Goal: Task Accomplishment & Management: Manage account settings

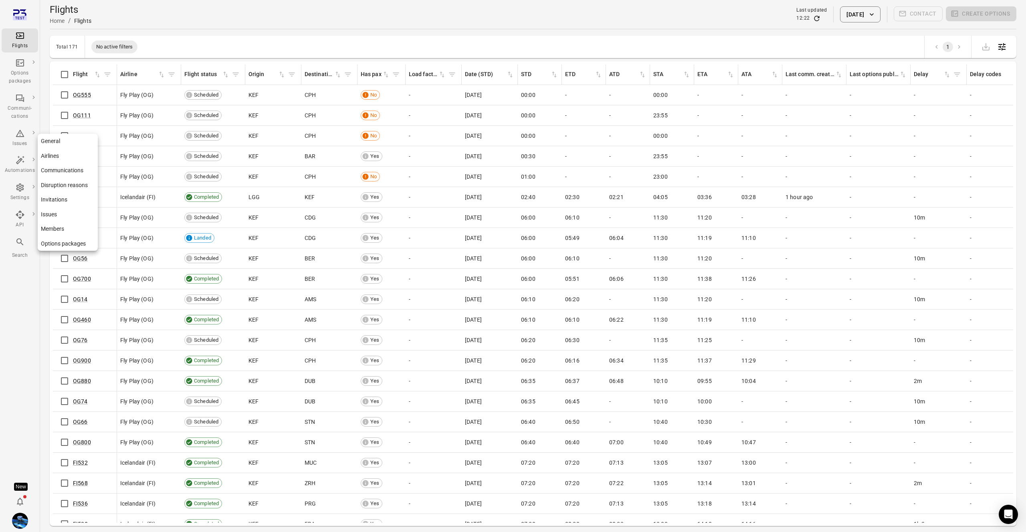
click at [71, 176] on link "Communications" at bounding box center [68, 170] width 60 height 15
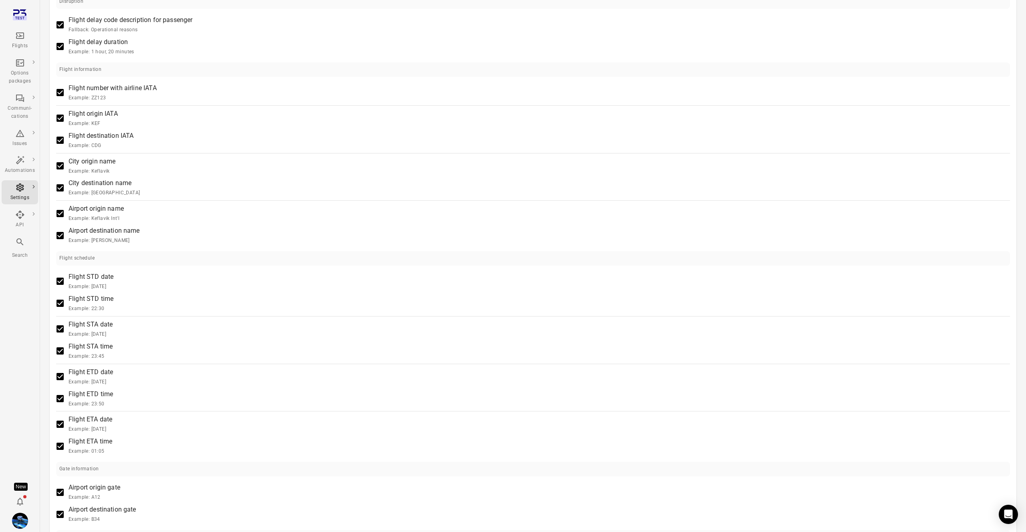
scroll to position [616, 0]
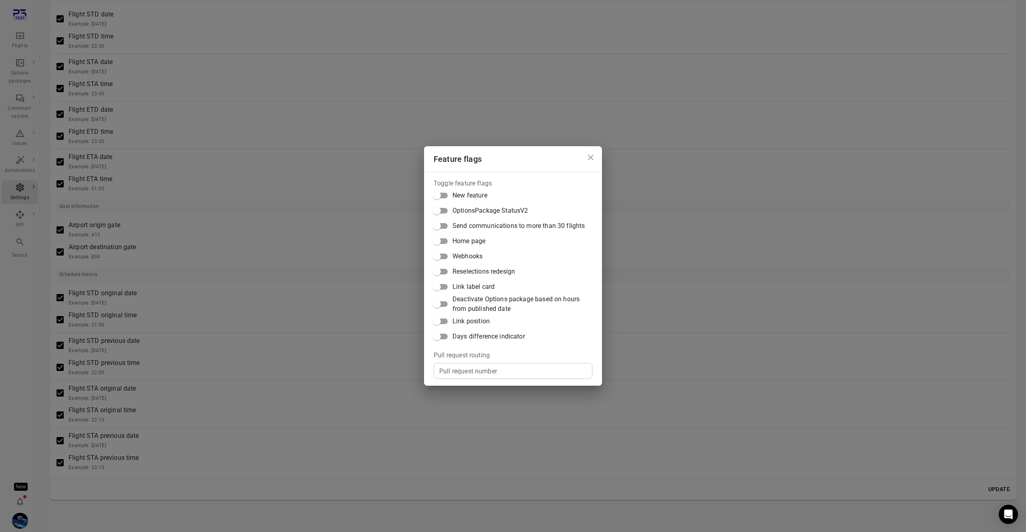
click at [463, 322] on span "Link position" at bounding box center [471, 322] width 37 height 10
drag, startPoint x: 470, startPoint y: 289, endPoint x: 459, endPoint y: 290, distance: 10.4
click at [470, 289] on span "Link label card" at bounding box center [474, 287] width 42 height 10
click at [287, 279] on div "Feature flags Toggle feature flags New feature OptionsPackage StatusV2 Send com…" at bounding box center [513, 266] width 1026 height 532
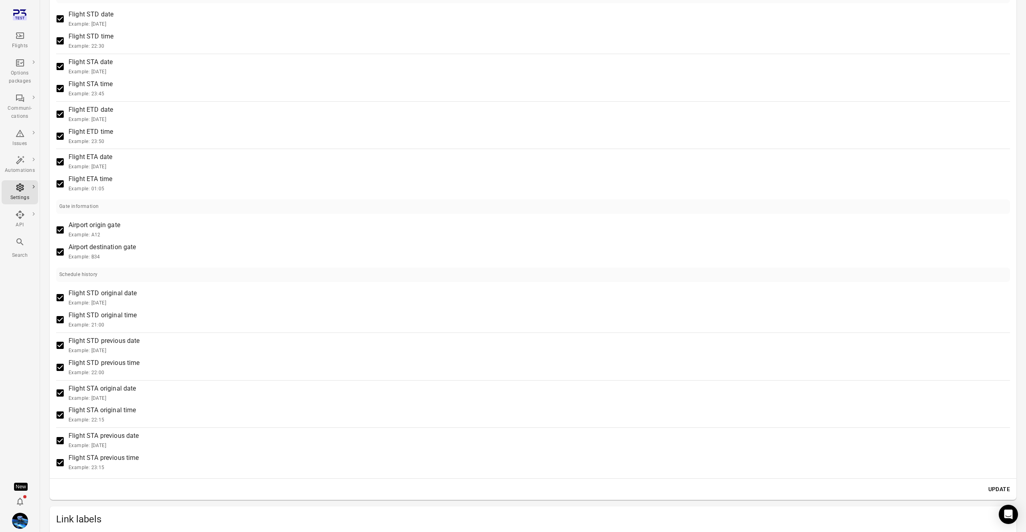
scroll to position [816, 0]
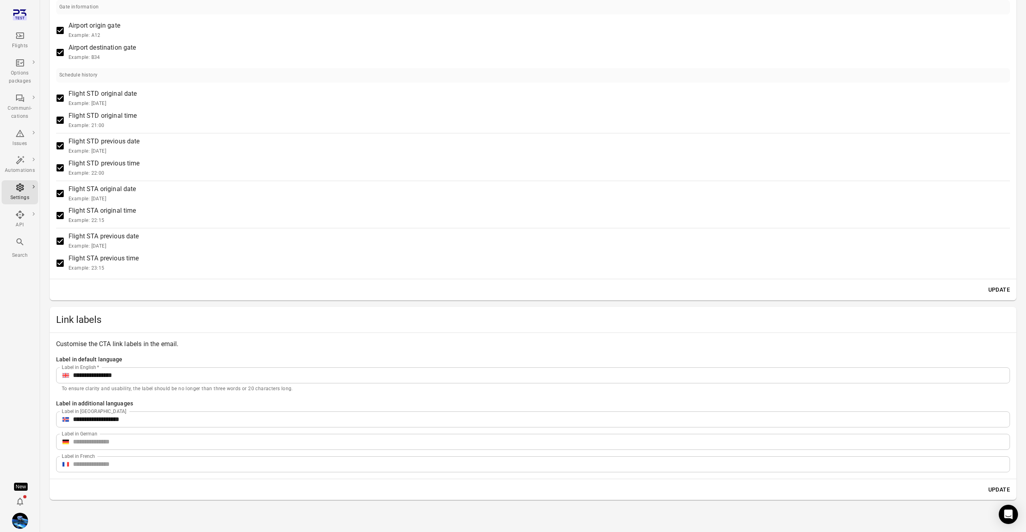
click at [136, 421] on input "**********" at bounding box center [541, 420] width 937 height 16
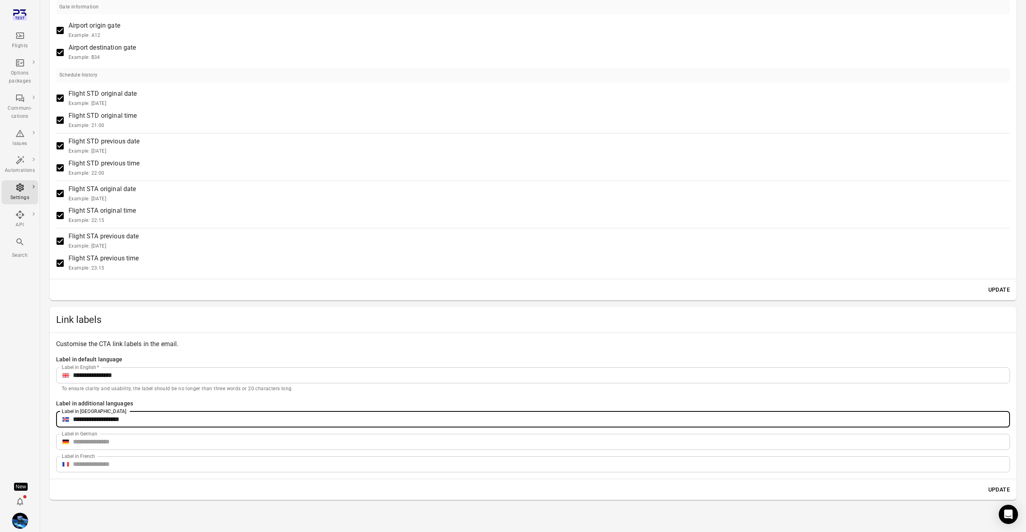
drag, startPoint x: 127, startPoint y: 420, endPoint x: 41, endPoint y: 414, distance: 86.8
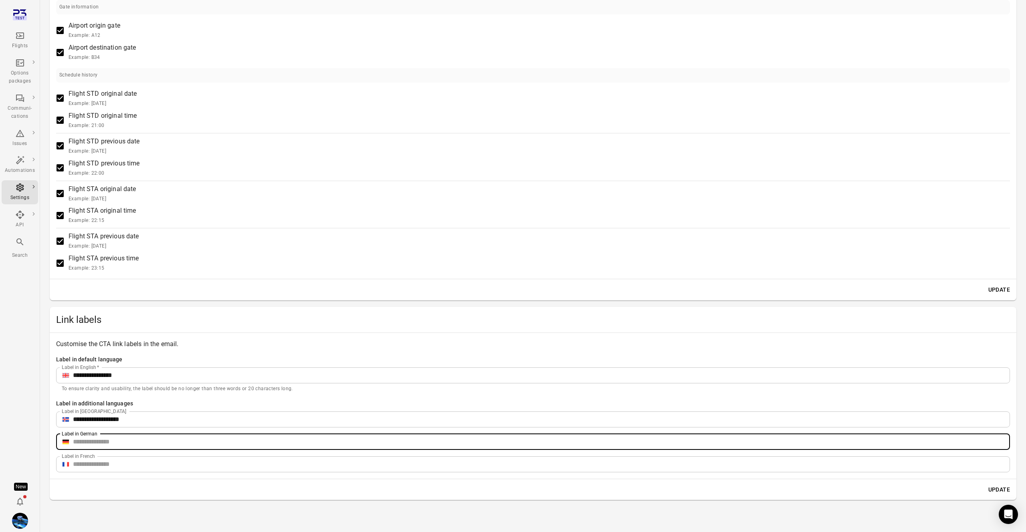
drag, startPoint x: 99, startPoint y: 441, endPoint x: 104, endPoint y: 439, distance: 4.7
click at [99, 441] on input "Label in German" at bounding box center [541, 442] width 937 height 16
type input "**"
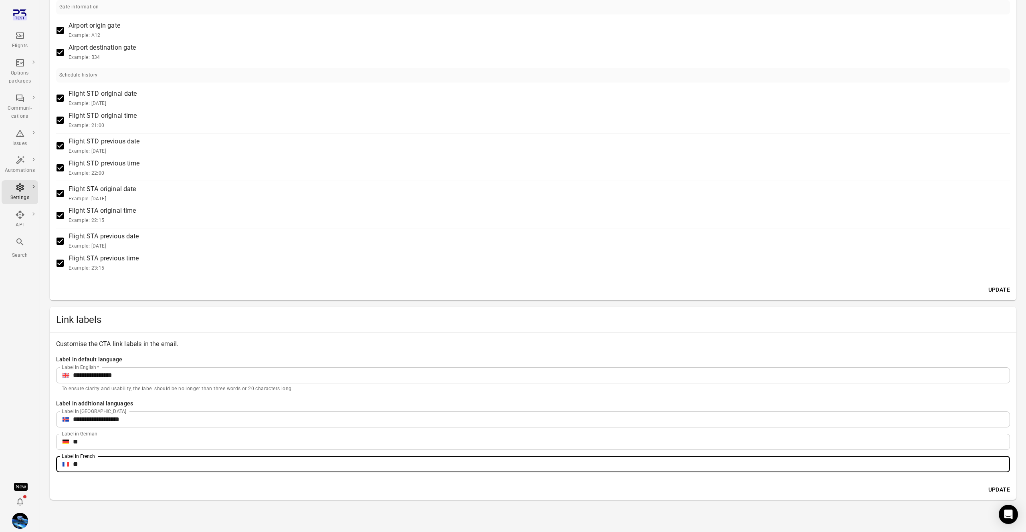
type input "**"
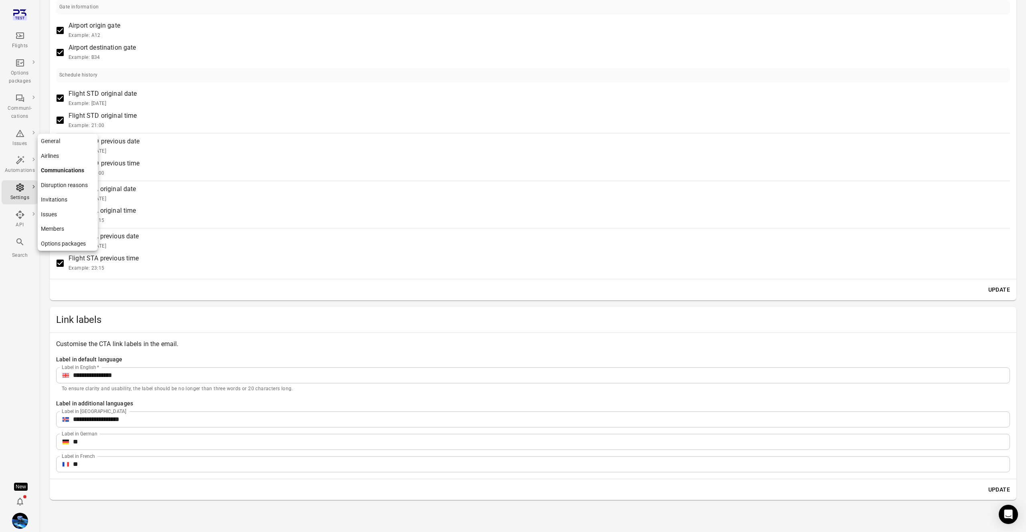
drag, startPoint x: 70, startPoint y: 141, endPoint x: 95, endPoint y: 148, distance: 26.2
click at [70, 141] on link "General" at bounding box center [68, 141] width 60 height 15
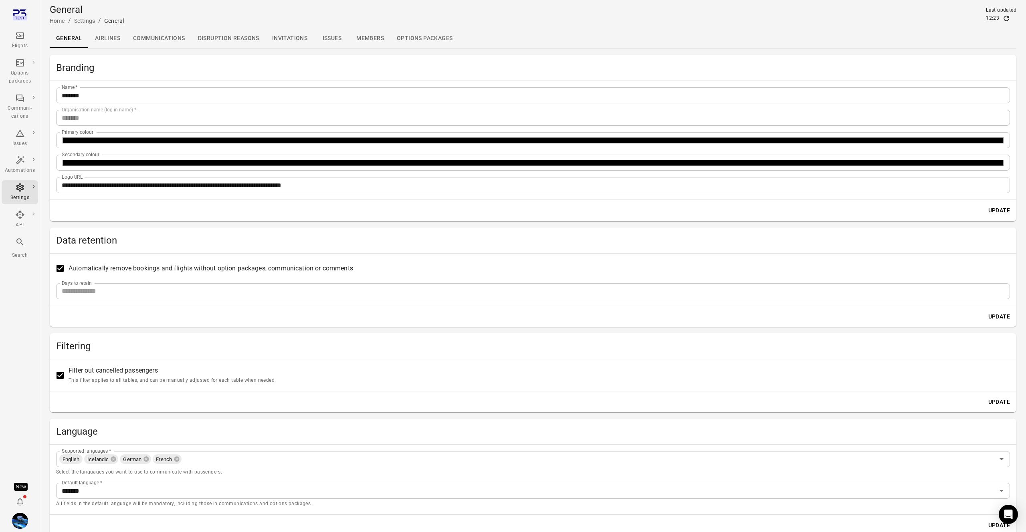
scroll to position [36, 0]
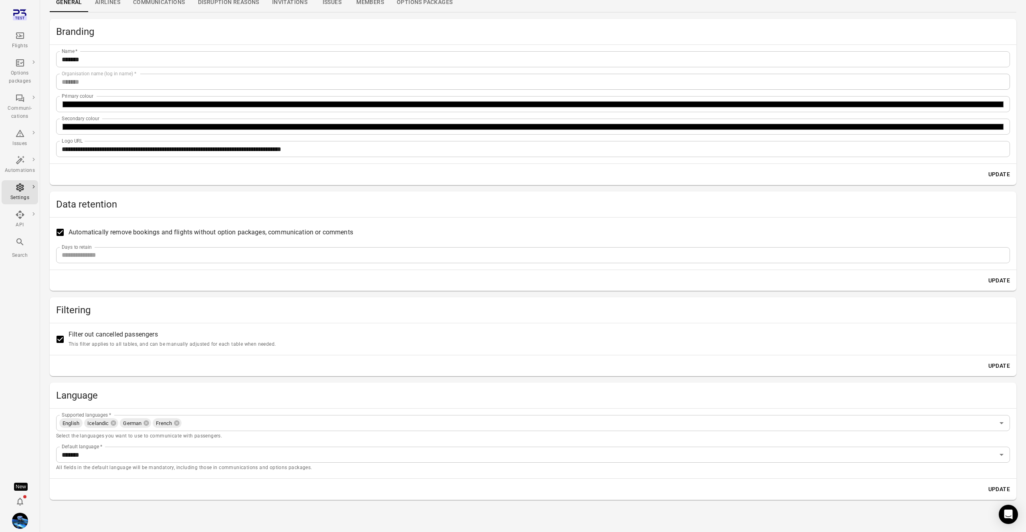
click at [149, 426] on icon at bounding box center [146, 423] width 6 height 6
click at [147, 426] on icon at bounding box center [144, 423] width 6 height 6
drag, startPoint x: 999, startPoint y: 490, endPoint x: 985, endPoint y: 487, distance: 14.4
click at [999, 489] on button "Update" at bounding box center [999, 489] width 28 height 15
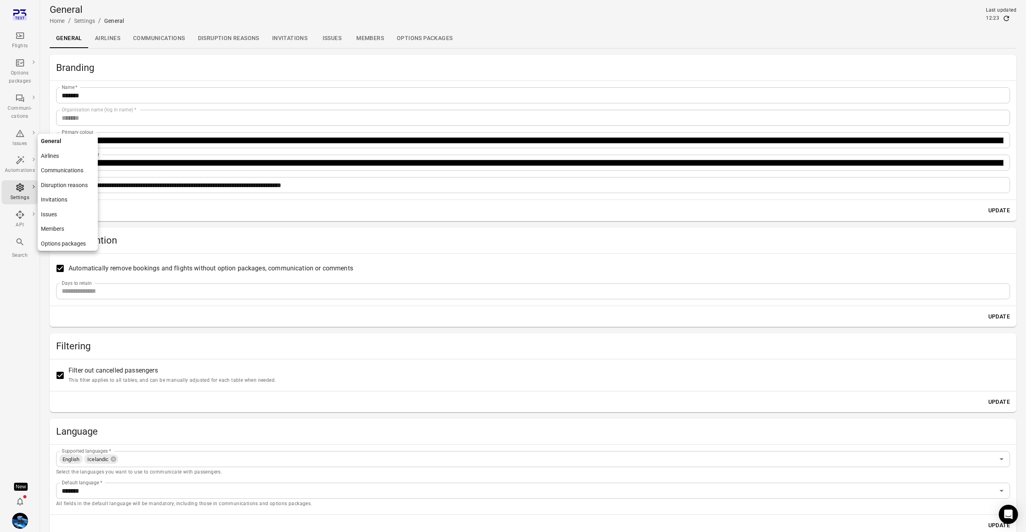
click at [66, 170] on link "Communications" at bounding box center [68, 170] width 60 height 15
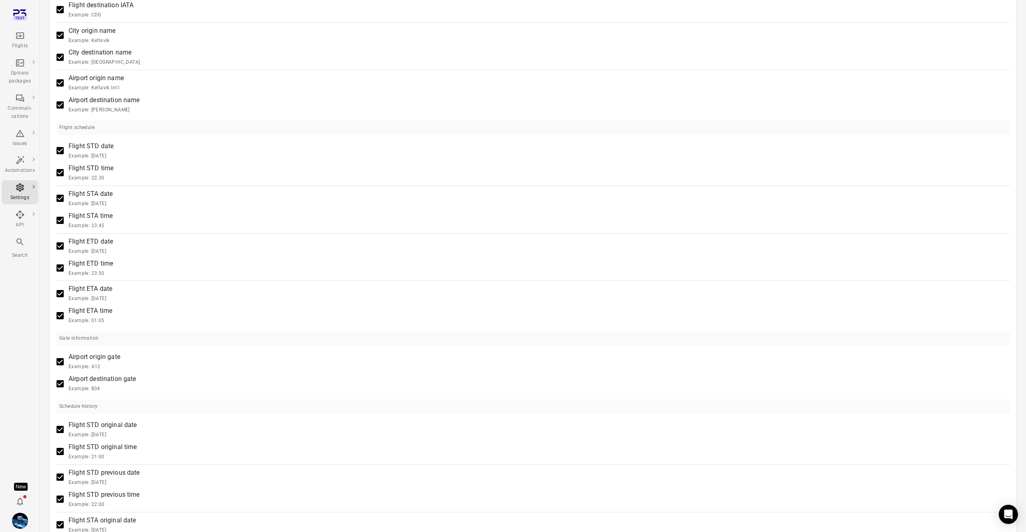
scroll to position [616, 0]
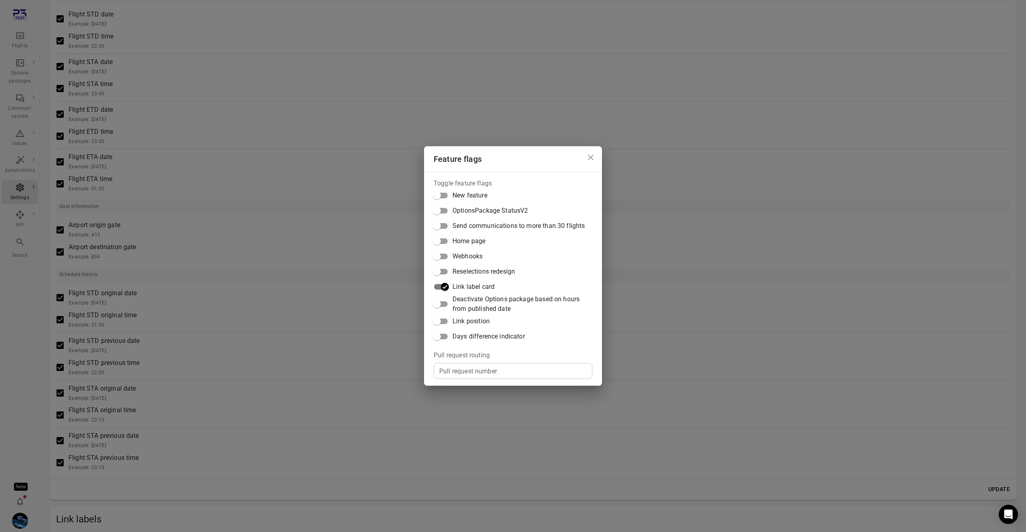
click at [361, 315] on div "Feature flags Toggle feature flags New feature OptionsPackage StatusV2 Send com…" at bounding box center [513, 266] width 1026 height 532
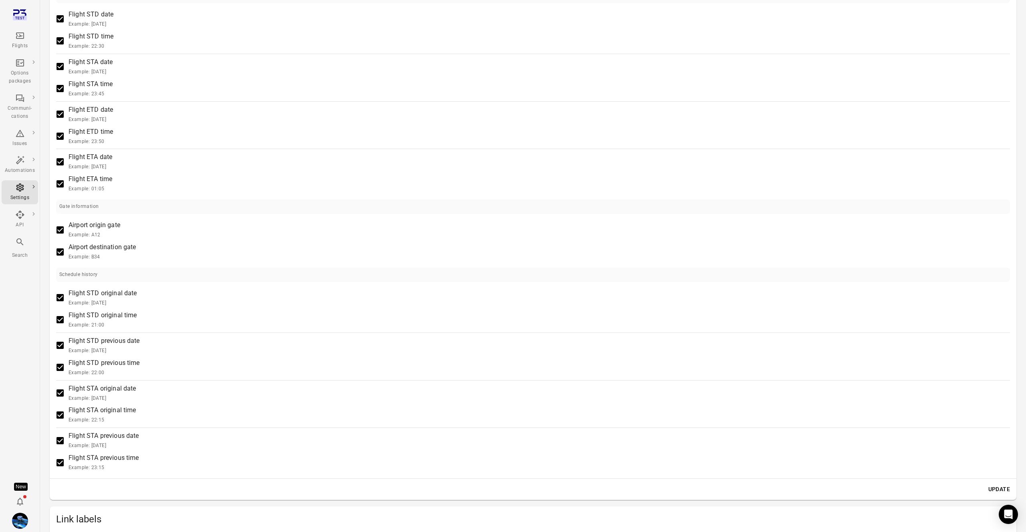
scroll to position [771, 0]
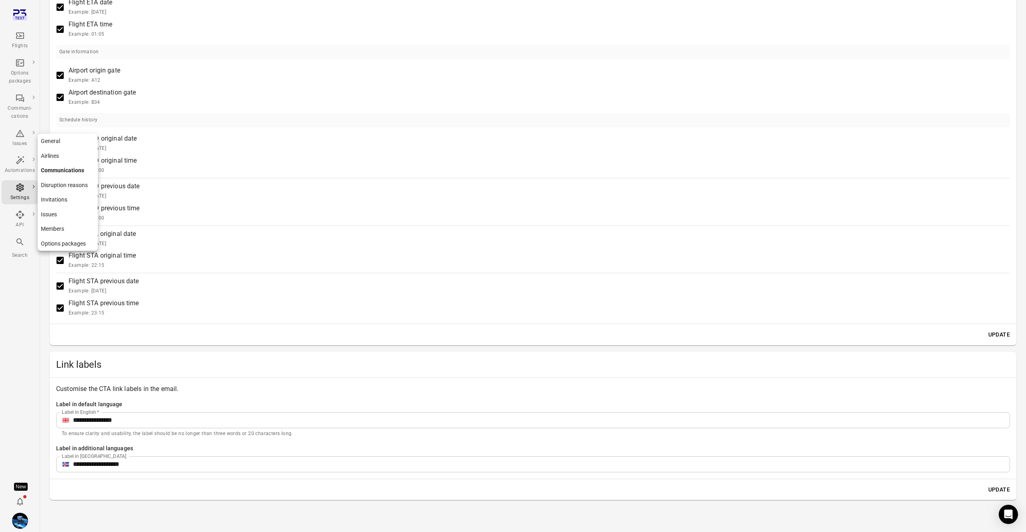
drag, startPoint x: 61, startPoint y: 141, endPoint x: 88, endPoint y: 162, distance: 34.2
click at [61, 141] on link "General" at bounding box center [68, 141] width 60 height 15
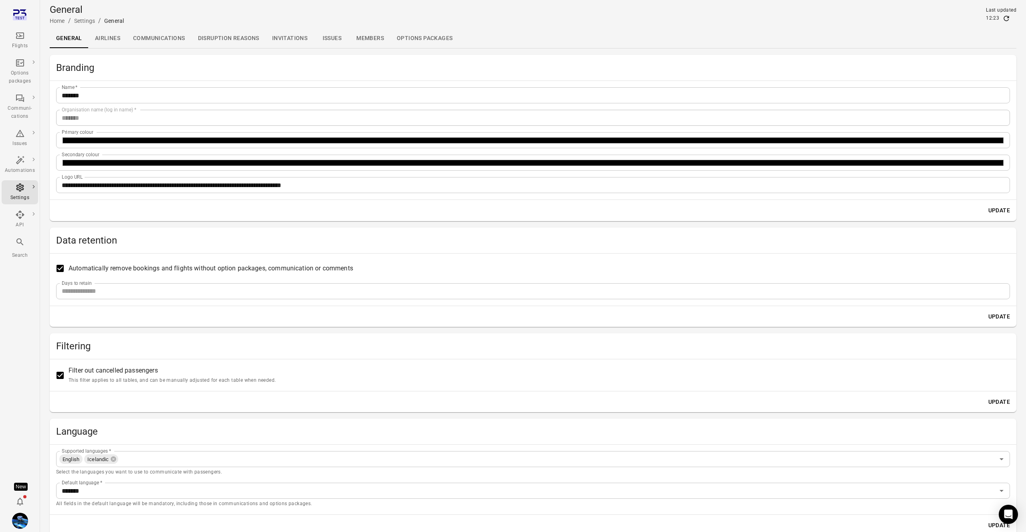
scroll to position [36, 0]
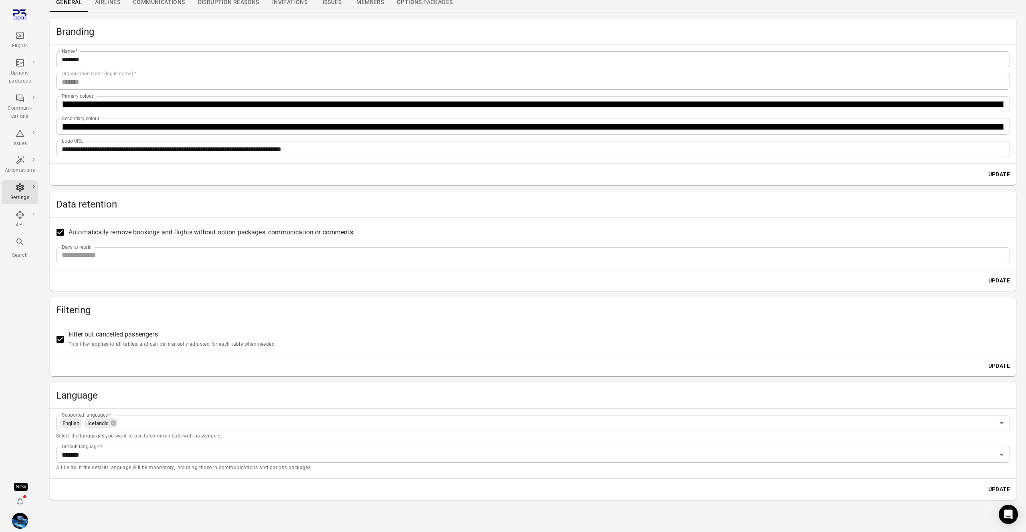
click at [208, 420] on input "Supported languages   *" at bounding box center [557, 423] width 876 height 11
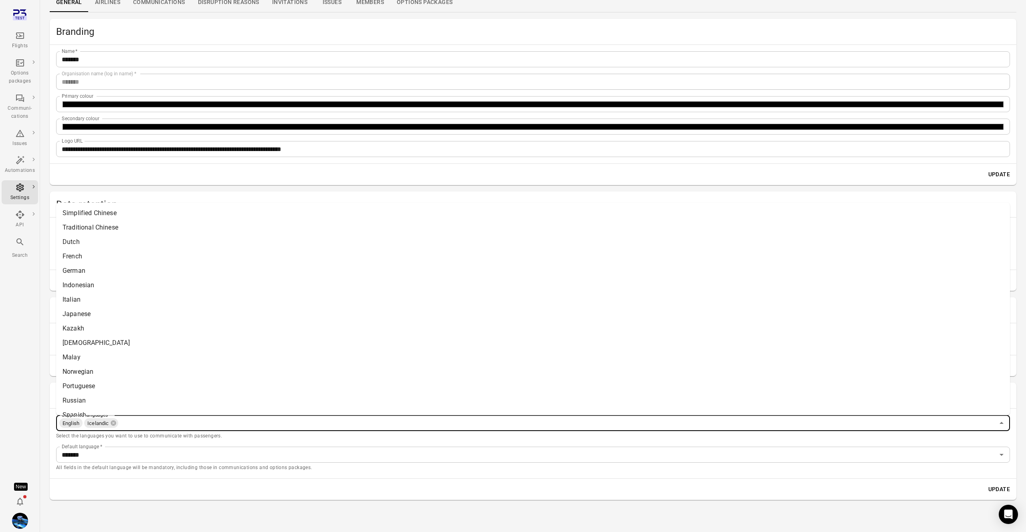
click at [176, 298] on li "Italian" at bounding box center [533, 299] width 954 height 14
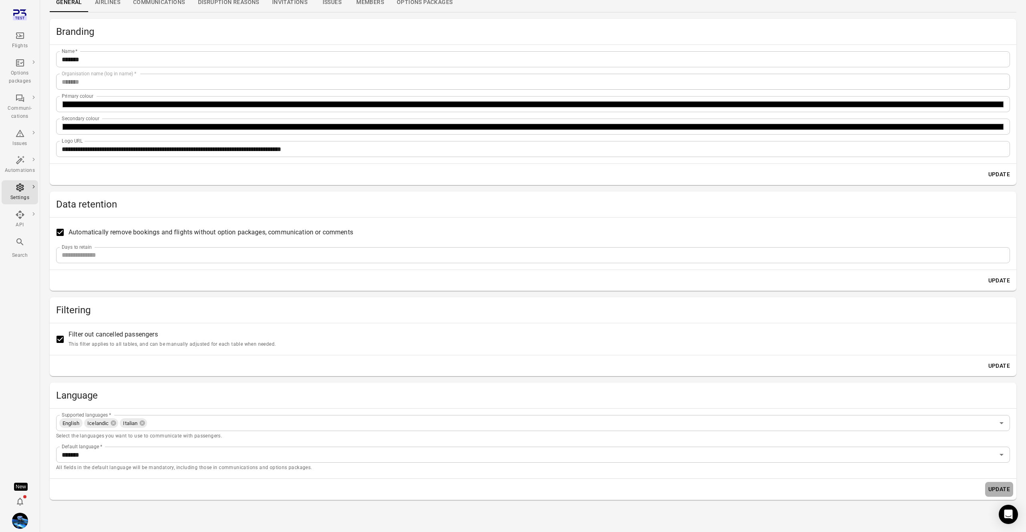
drag, startPoint x: 1003, startPoint y: 492, endPoint x: 958, endPoint y: 490, distance: 44.9
click at [1003, 492] on button "Update" at bounding box center [999, 489] width 28 height 15
click at [67, 168] on link "Communications" at bounding box center [68, 170] width 60 height 15
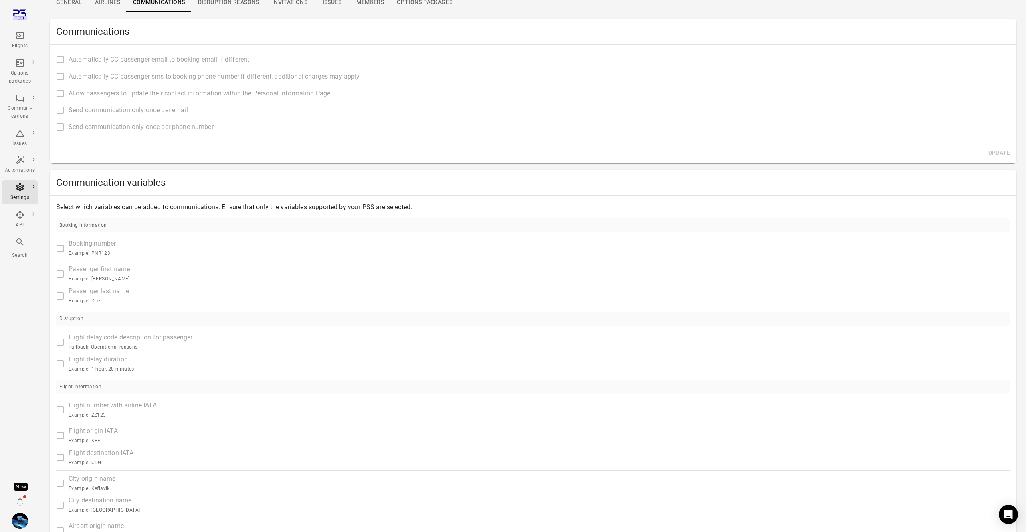
type input "**********"
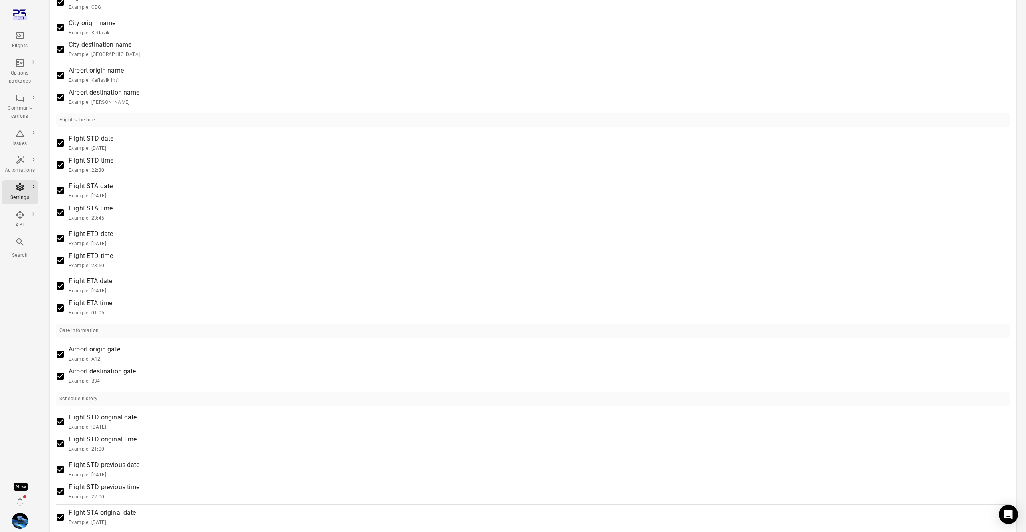
scroll to position [793, 0]
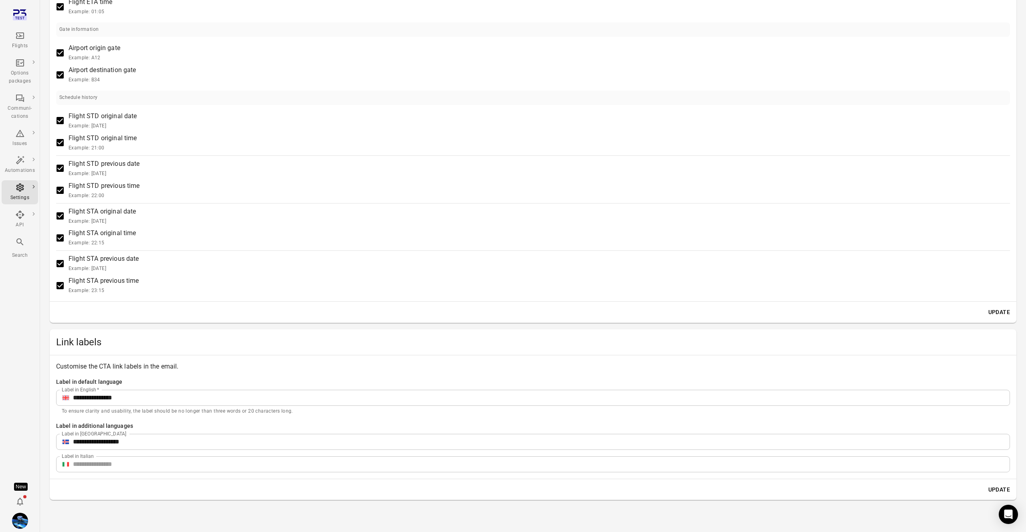
click at [158, 470] on div "**********" at bounding box center [533, 417] width 967 height 123
click at [162, 466] on input "**" at bounding box center [541, 465] width 937 height 16
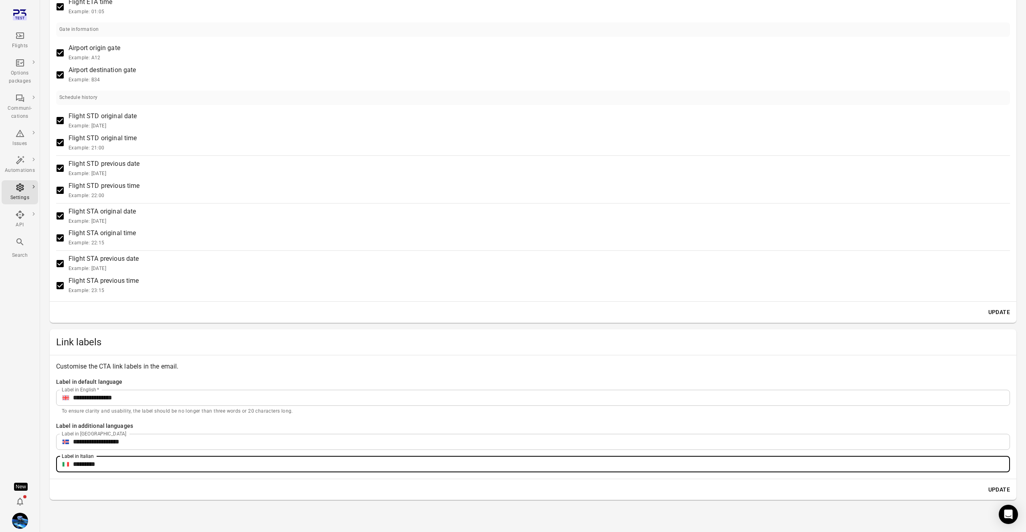
type input "*********"
